Goal: Task Accomplishment & Management: Use online tool/utility

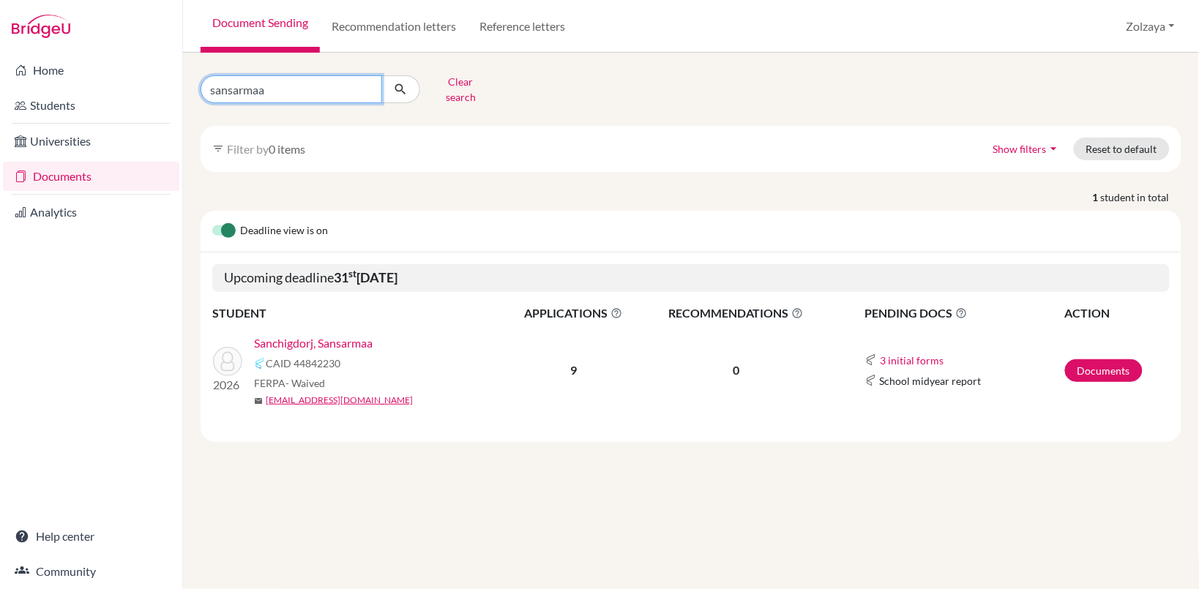
click at [365, 84] on input "sansarmaa" at bounding box center [292, 89] width 182 height 28
type input "[PERSON_NAME]"
click button "submit" at bounding box center [400, 89] width 39 height 28
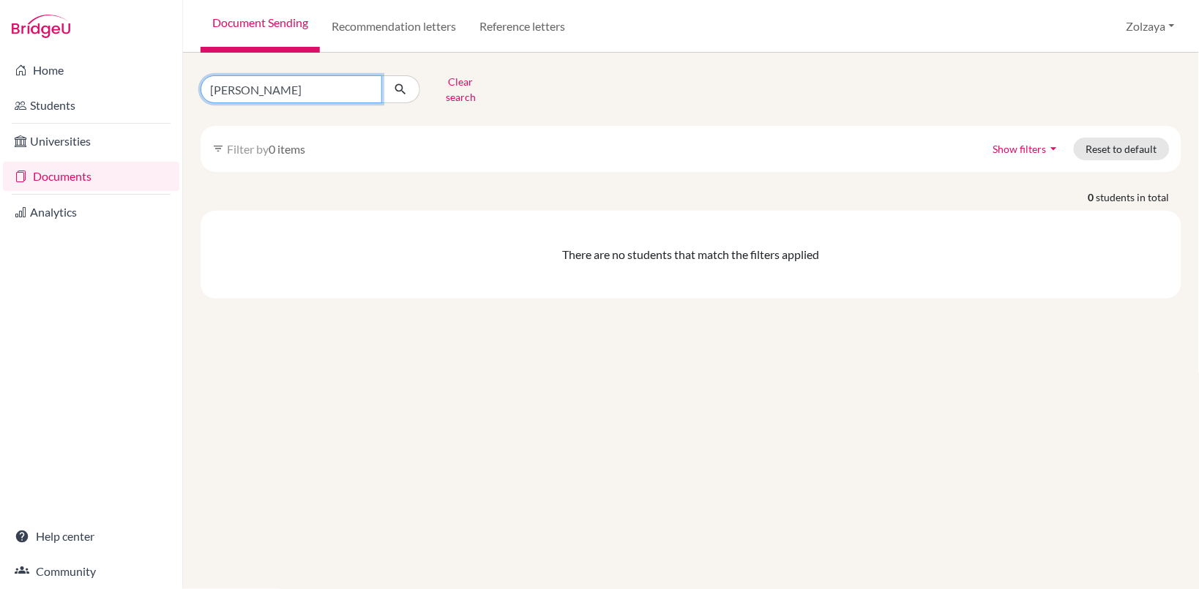
click at [275, 86] on input "[PERSON_NAME]" at bounding box center [292, 89] width 182 height 28
type input "[PERSON_NAME]"
click button "submit" at bounding box center [400, 89] width 39 height 28
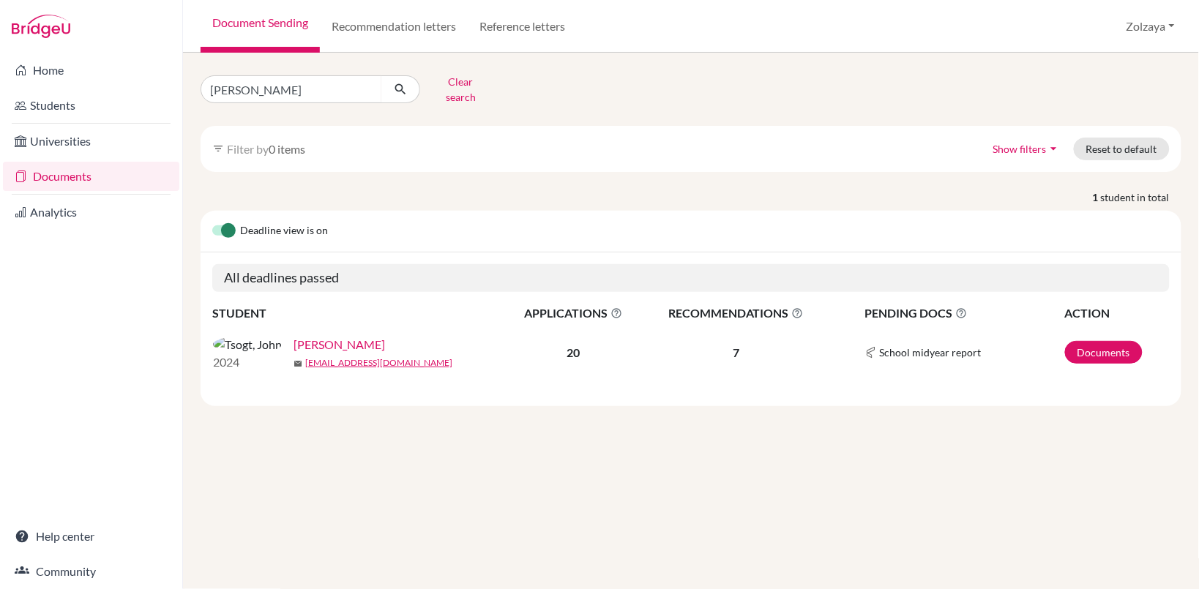
click at [294, 339] on link "[PERSON_NAME]" at bounding box center [340, 345] width 92 height 18
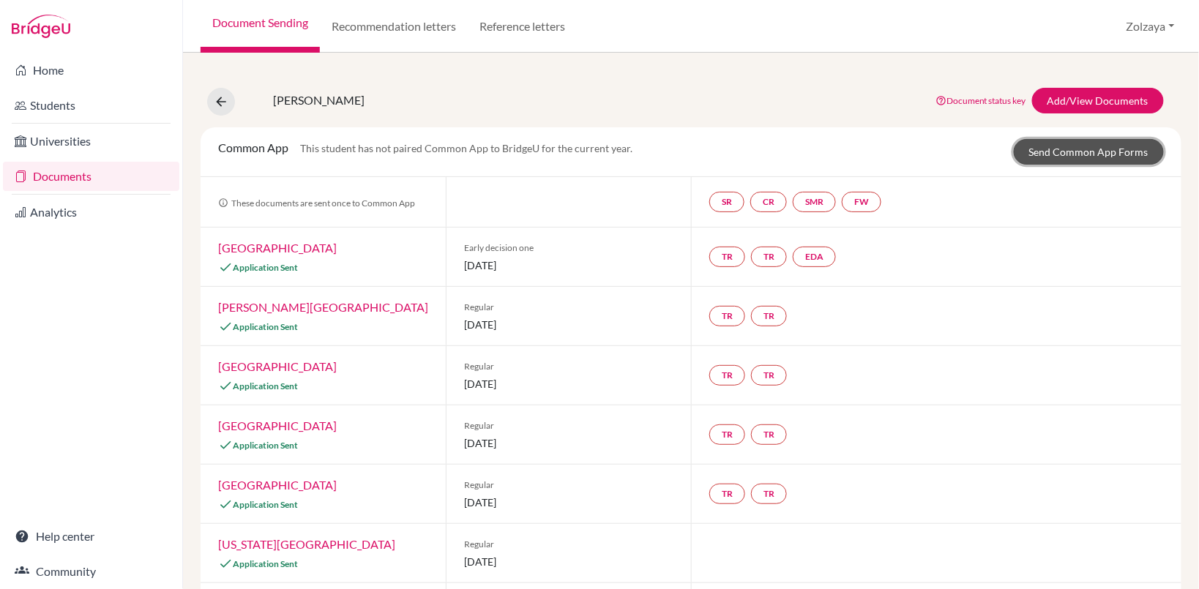
click at [1110, 154] on link "Send Common App Forms" at bounding box center [1089, 152] width 150 height 26
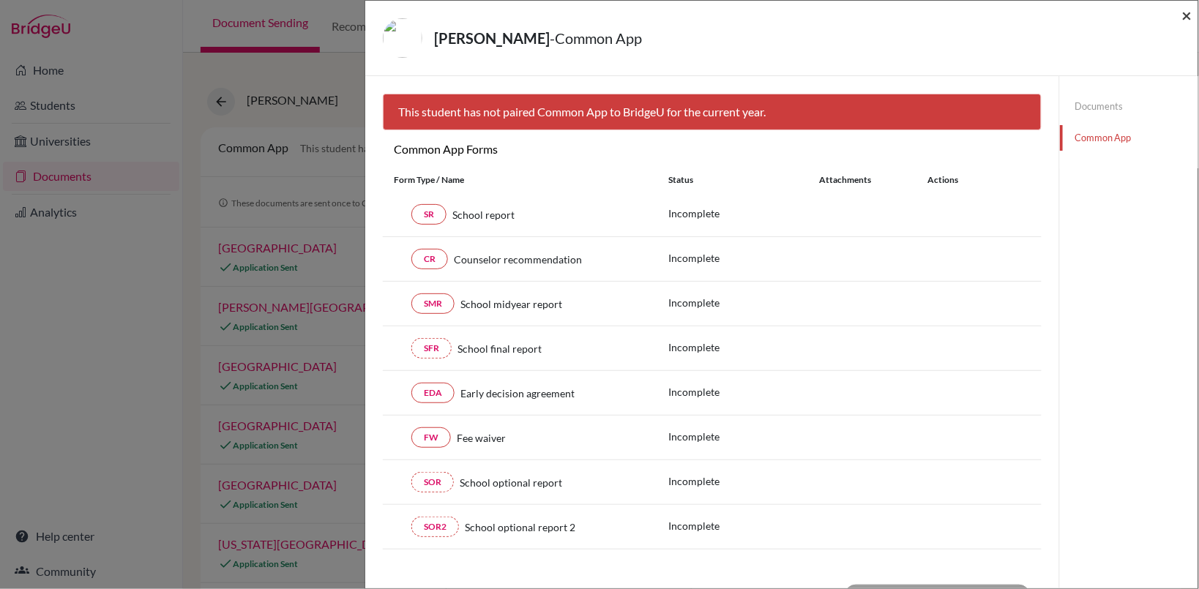
click at [1190, 18] on span "×" at bounding box center [1187, 14] width 10 height 21
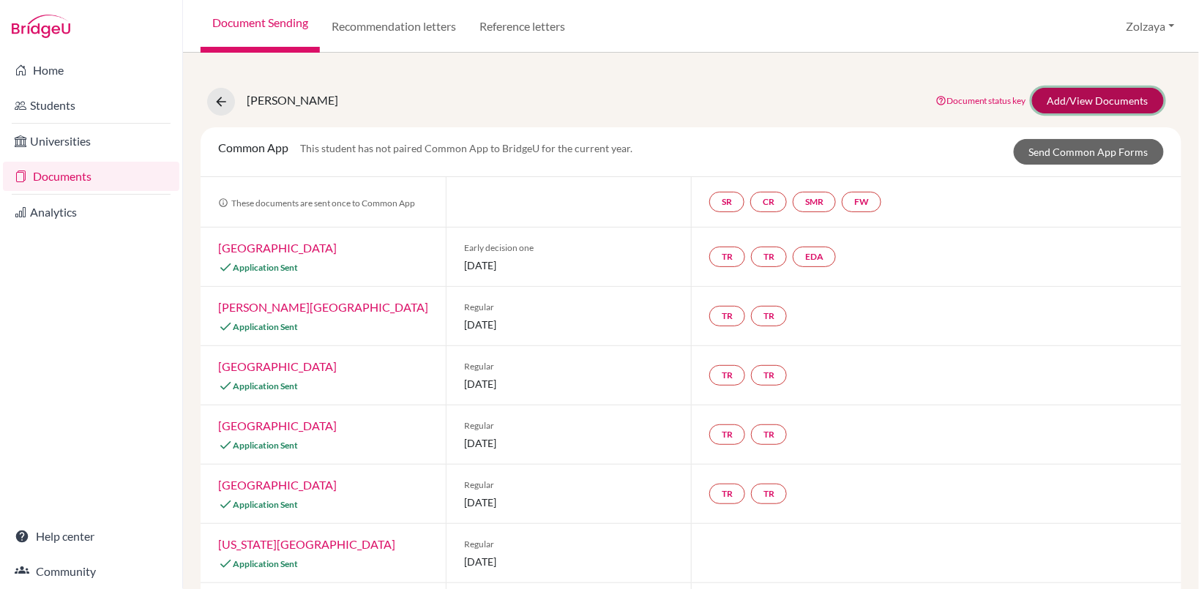
click at [1089, 96] on link "Add/View Documents" at bounding box center [1098, 101] width 132 height 26
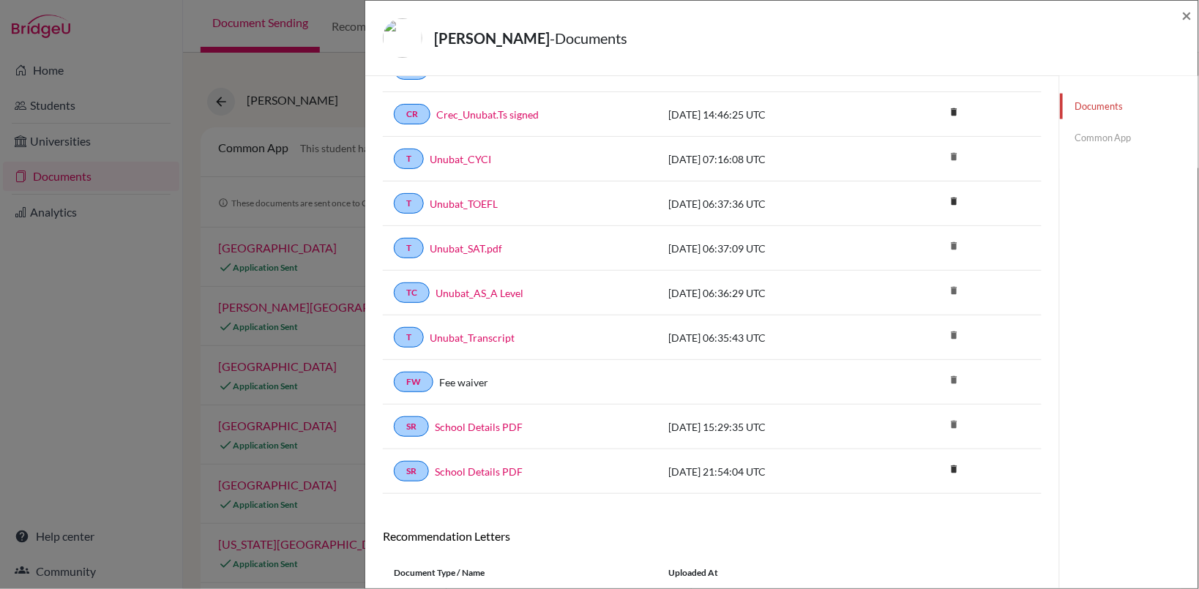
scroll to position [1014, 0]
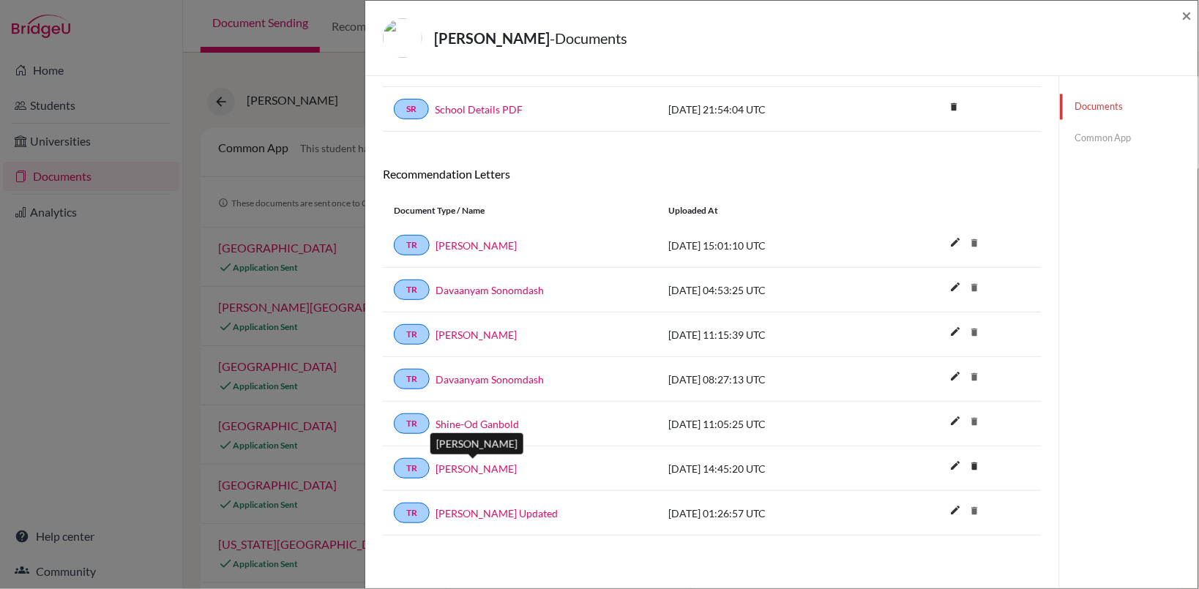
click at [498, 466] on link "Carlos Crawford" at bounding box center [476, 468] width 81 height 15
